Goal: Information Seeking & Learning: Understand process/instructions

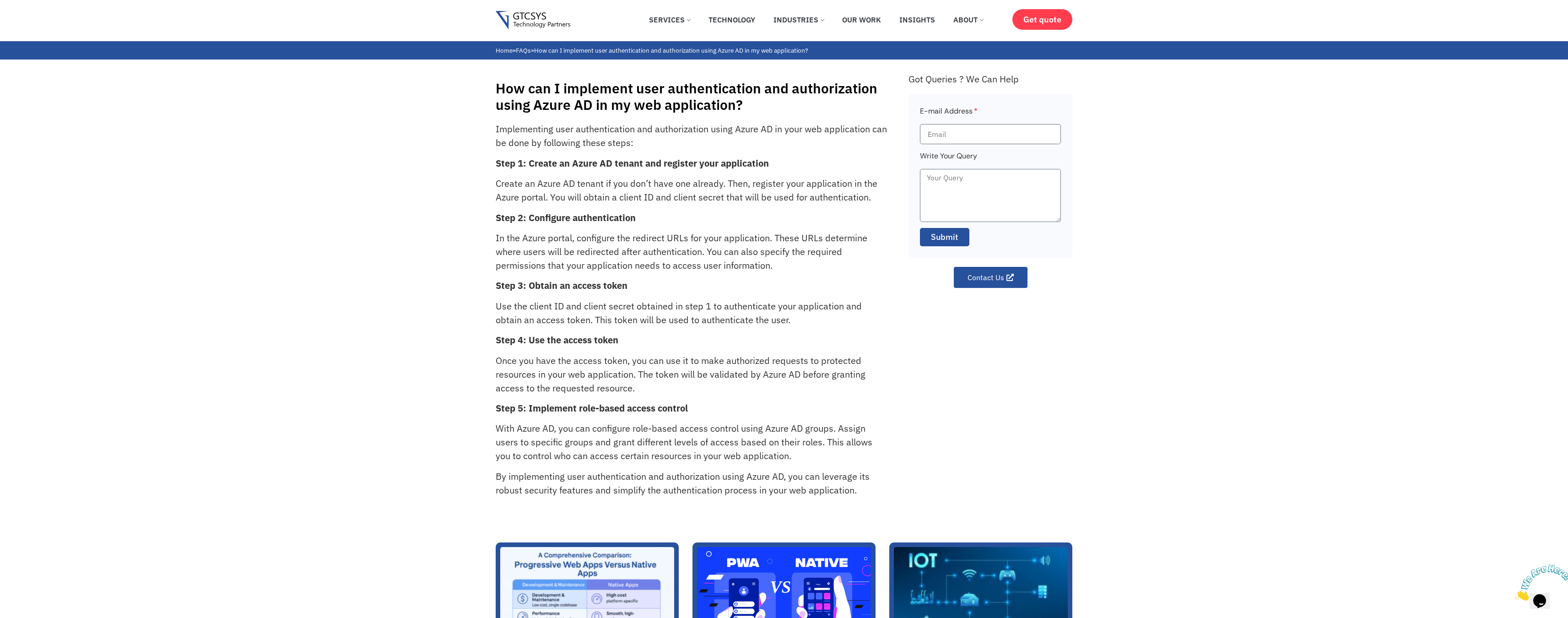
click at [503, 84] on h1 "How can I implement user authentication and authorization using Azure AD in my …" at bounding box center [697, 97] width 404 height 33
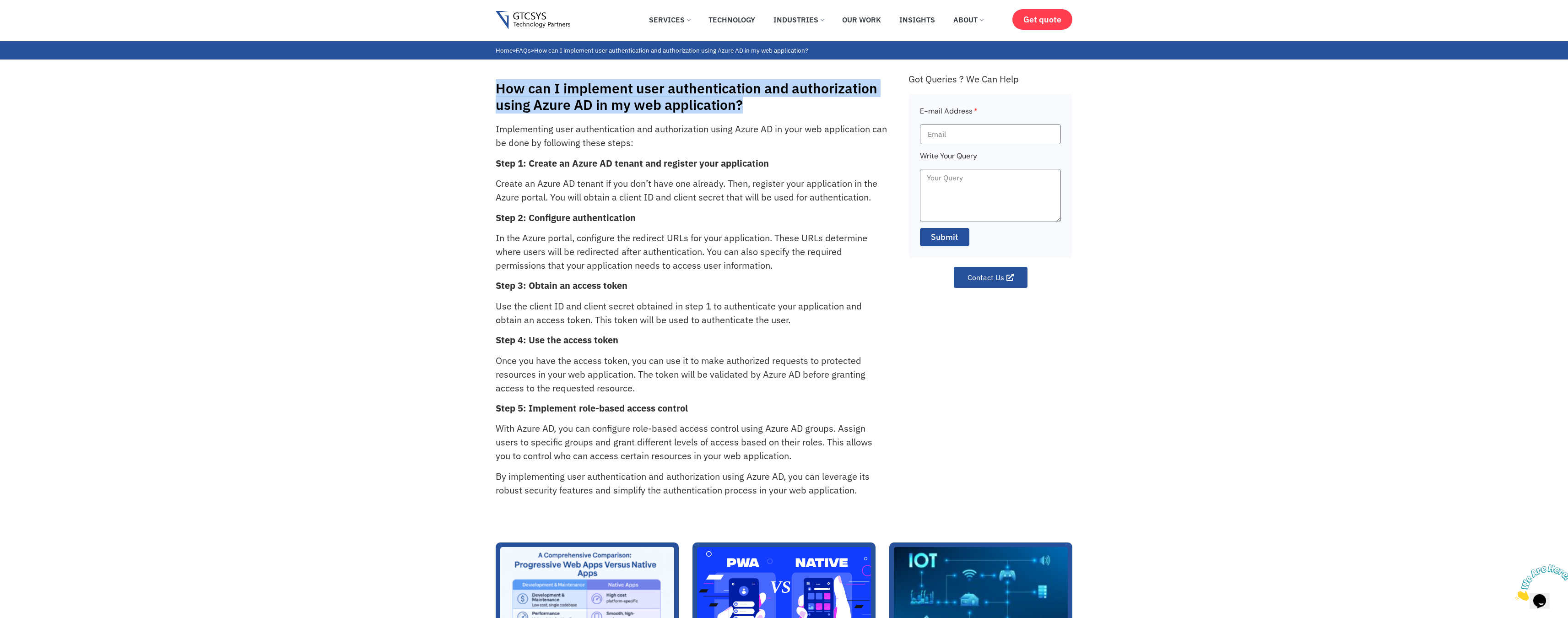
drag, startPoint x: 718, startPoint y: 102, endPoint x: 732, endPoint y: 102, distance: 14.0
click at [732, 102] on h1 "How can I implement user authentication and authorization using Azure AD in my …" at bounding box center [697, 97] width 404 height 33
copy h1 "How can I implement user authentication and authorization using Azure AD in my …"
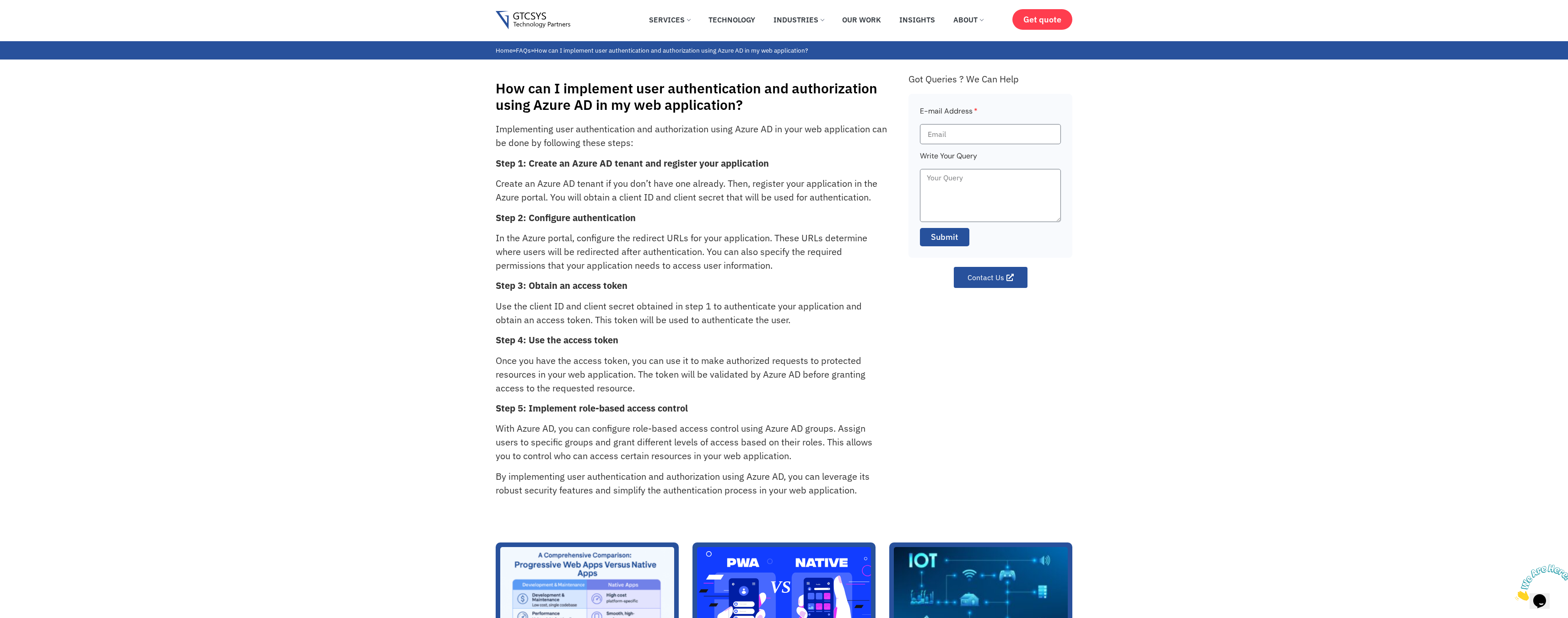
click at [597, 276] on div "Implementing user authentication and authorization using Azure AD in your web a…" at bounding box center [697, 318] width 404 height 393
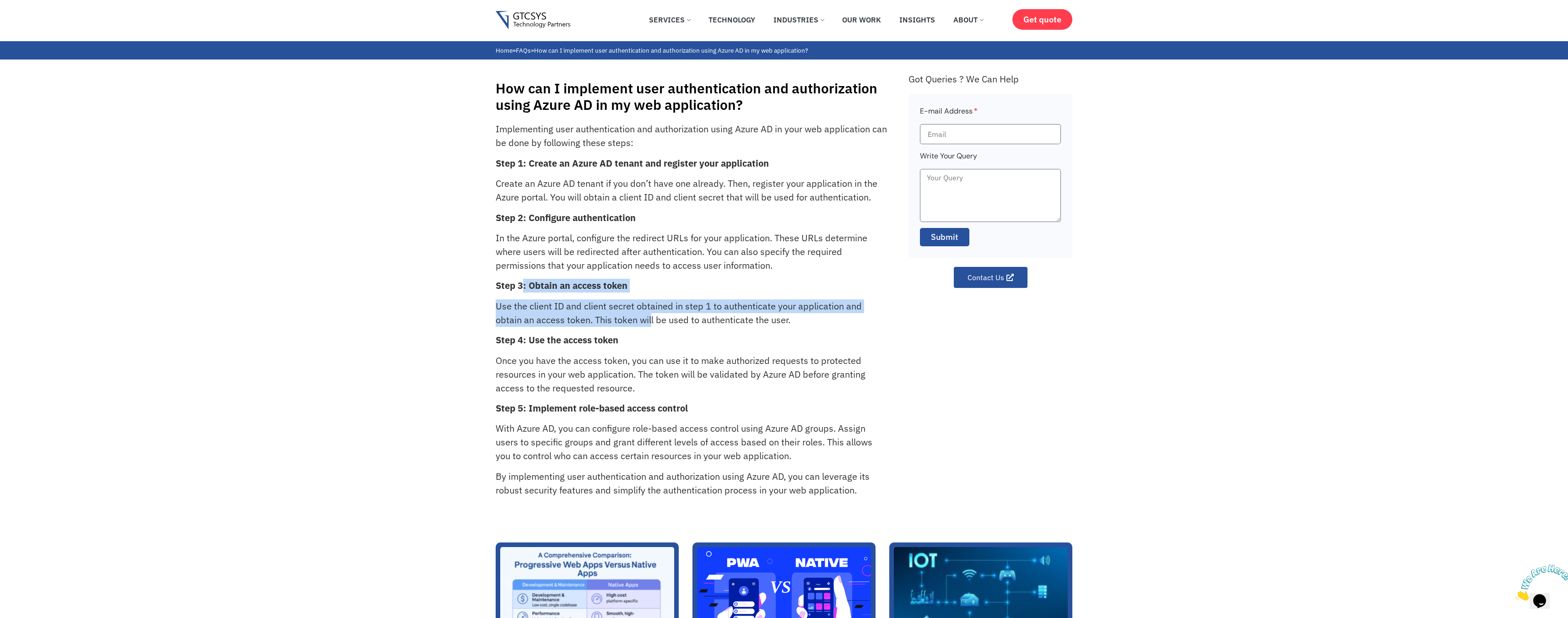
drag, startPoint x: 555, startPoint y: 294, endPoint x: 660, endPoint y: 318, distance: 107.7
click at [650, 318] on div "Implementing user authentication and authorization using Azure AD in your web a…" at bounding box center [697, 318] width 404 height 393
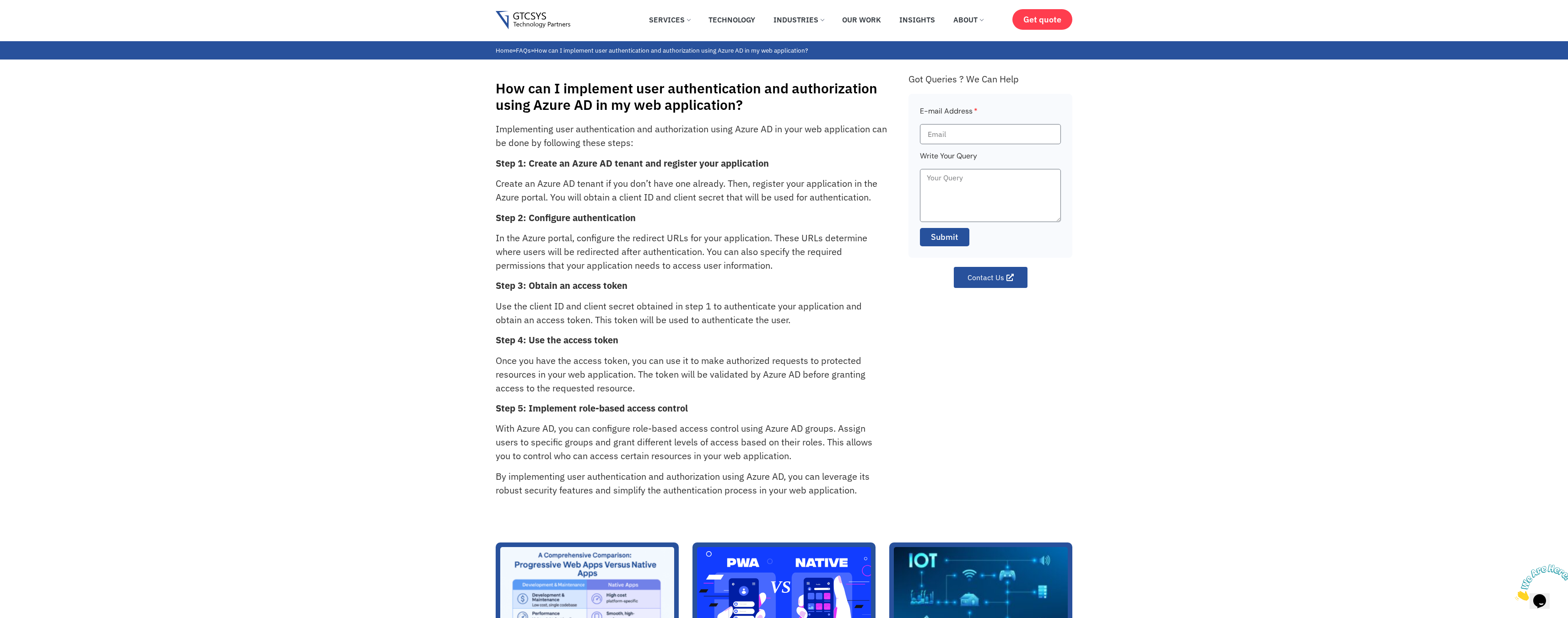
drag, startPoint x: 664, startPoint y: 318, endPoint x: 668, endPoint y: 297, distance: 21.4
click at [665, 318] on p "Use the client ID and client secret obtained in step 1 to authenticate your app…" at bounding box center [691, 313] width 392 height 27
click at [619, 243] on div "Implementing user authentication and authorization using Azure AD in your web a…" at bounding box center [697, 318] width 404 height 393
click at [667, 253] on p "In the Azure portal, configure the redirect URLs for your application. These UR…" at bounding box center [691, 252] width 392 height 41
drag, startPoint x: 1135, startPoint y: 441, endPoint x: 1026, endPoint y: 393, distance: 119.1
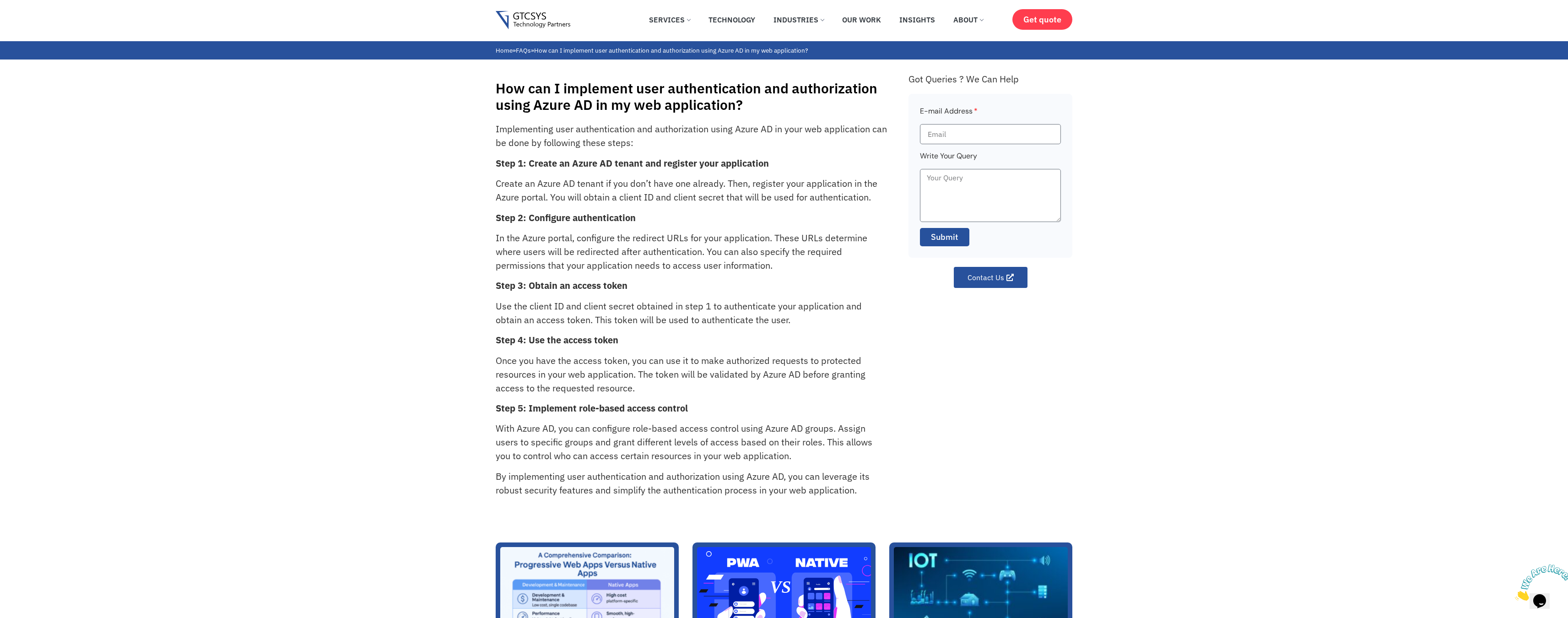
click at [1134, 440] on div "How can I implement user authentication and authorization using Azure AD in my …" at bounding box center [784, 287] width 1568 height 455
